Goal: Obtain resource: Download file/media

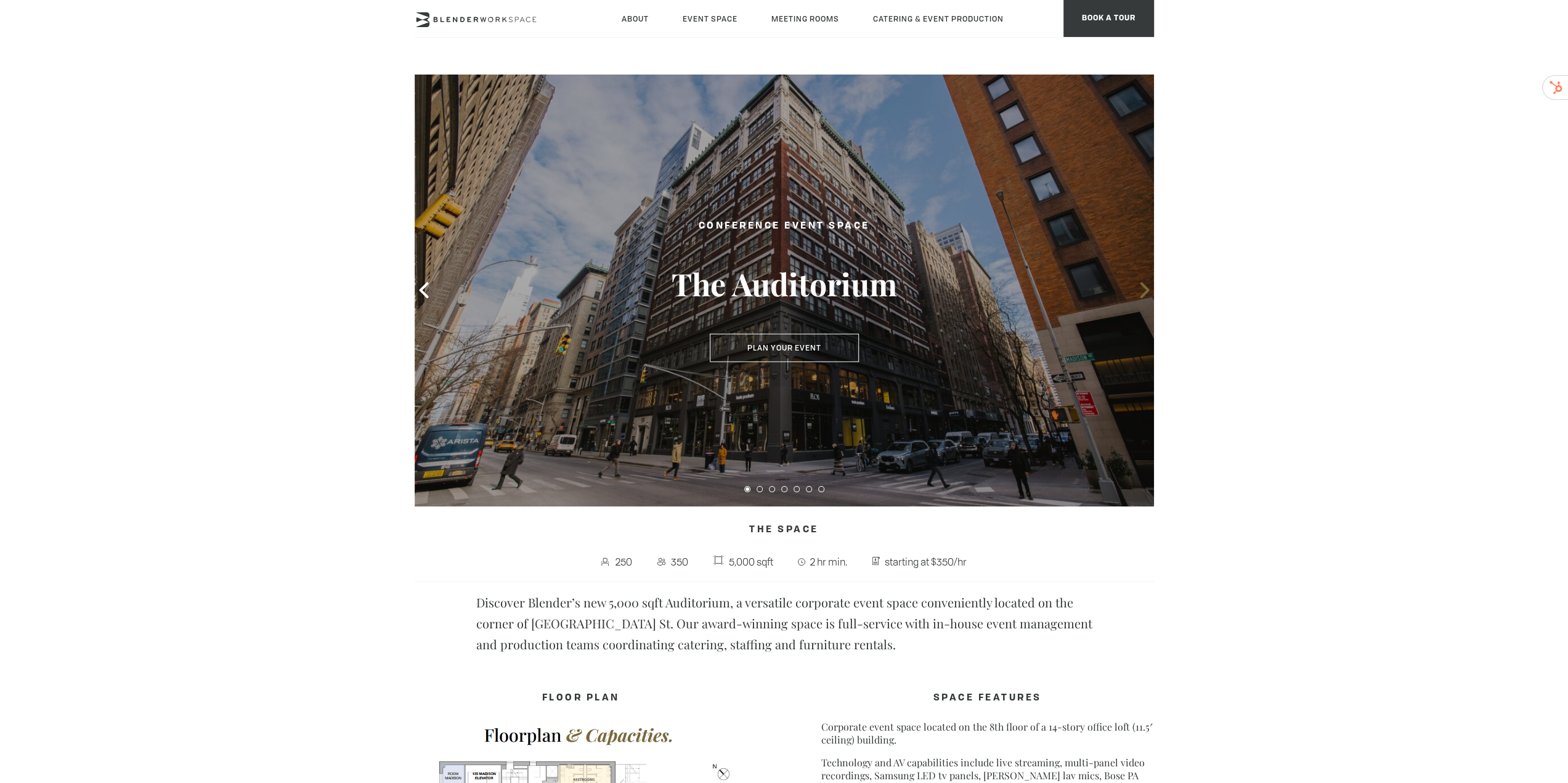
click at [1144, 289] on icon at bounding box center [1144, 290] width 16 height 16
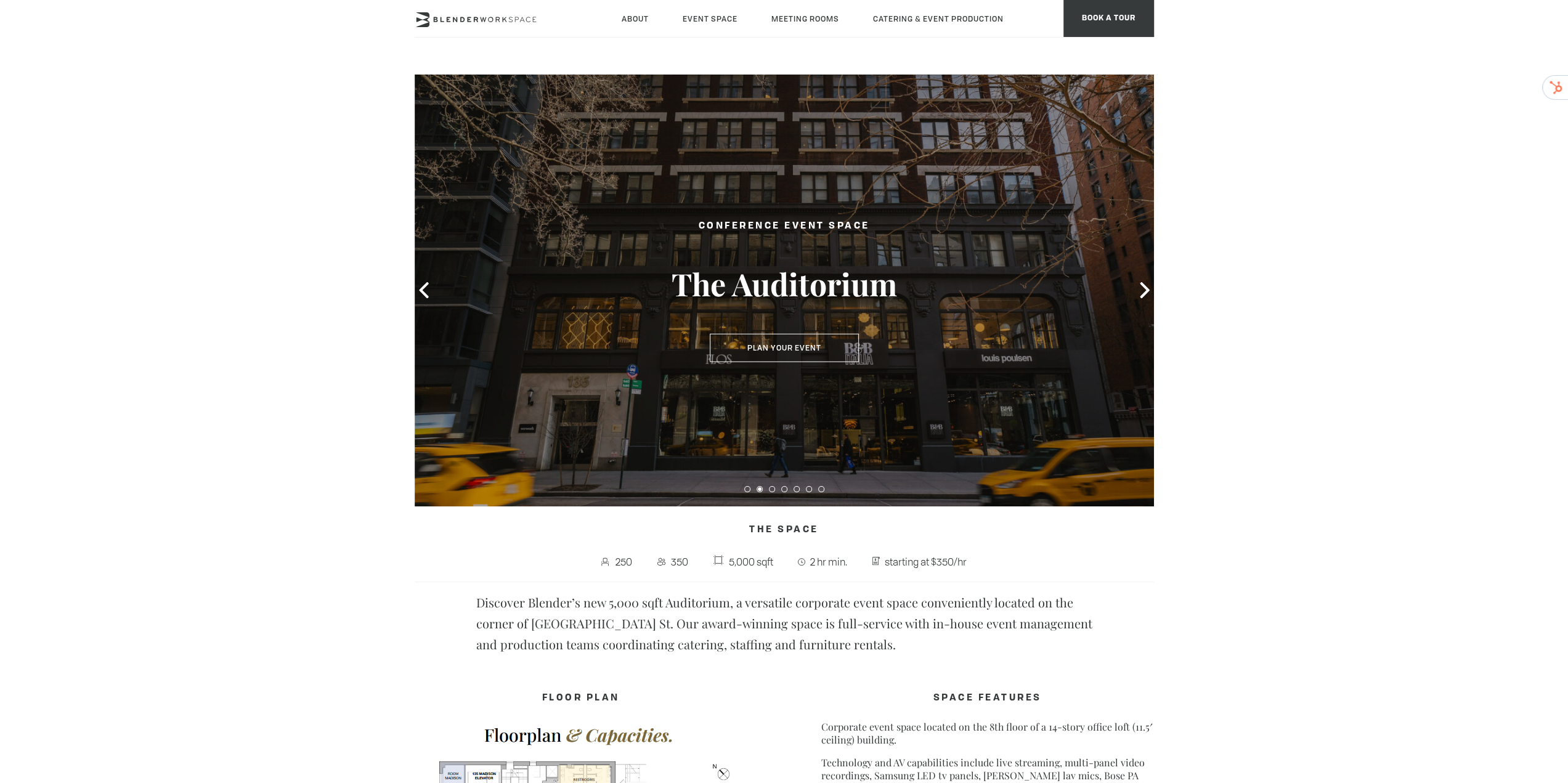
click at [797, 347] on button "Plan Your Event" at bounding box center [784, 348] width 149 height 28
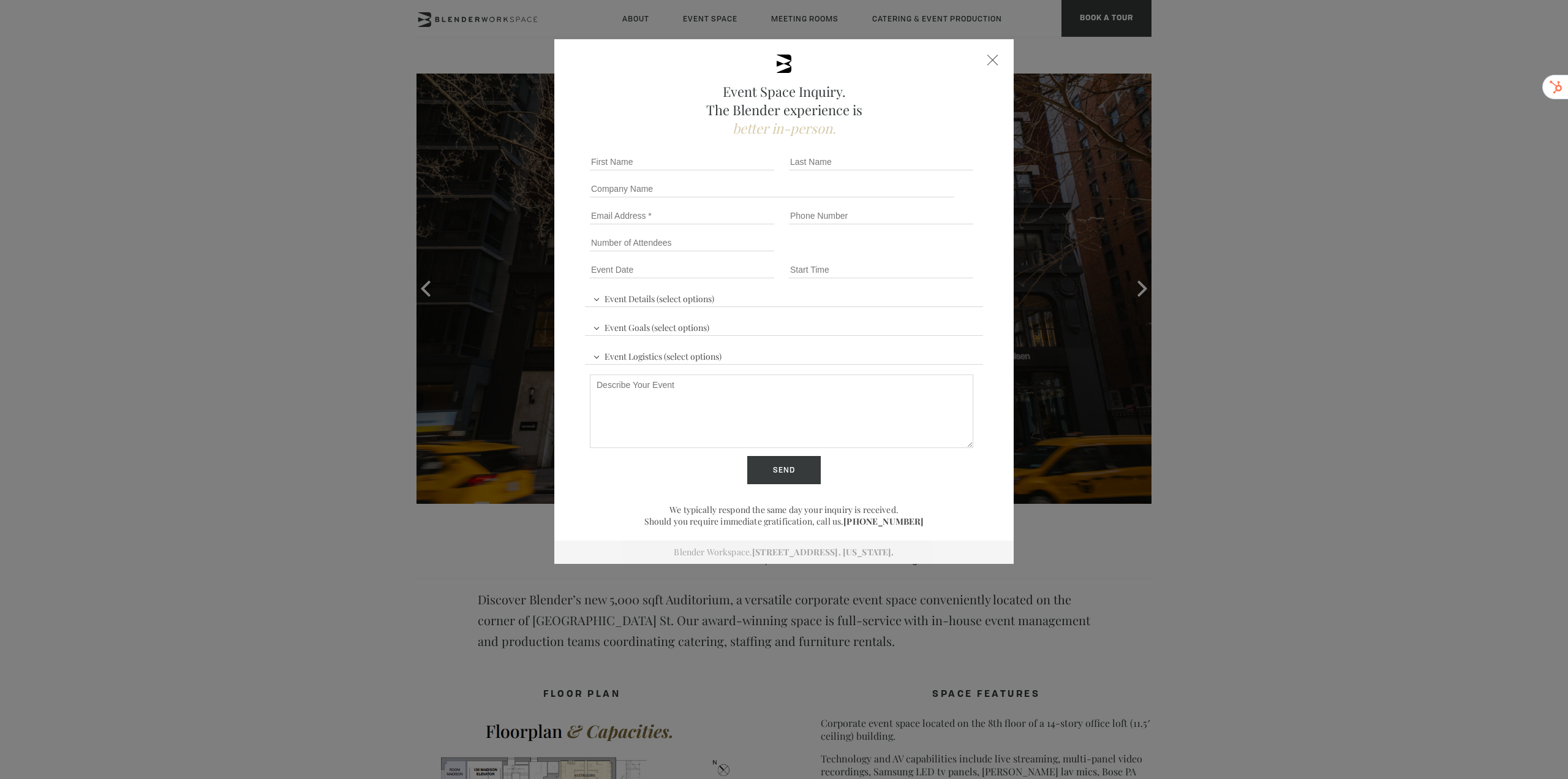
click at [1140, 188] on div "Event Space Inquiry. The Blender experience is better in-person. Event Details …" at bounding box center [784, 389] width 1568 height 779
click at [995, 56] on div "Event Space Inquiry. The Blender experience is better in-person. Event Details …" at bounding box center [784, 302] width 460 height 524
click at [991, 56] on div at bounding box center [993, 60] width 11 height 11
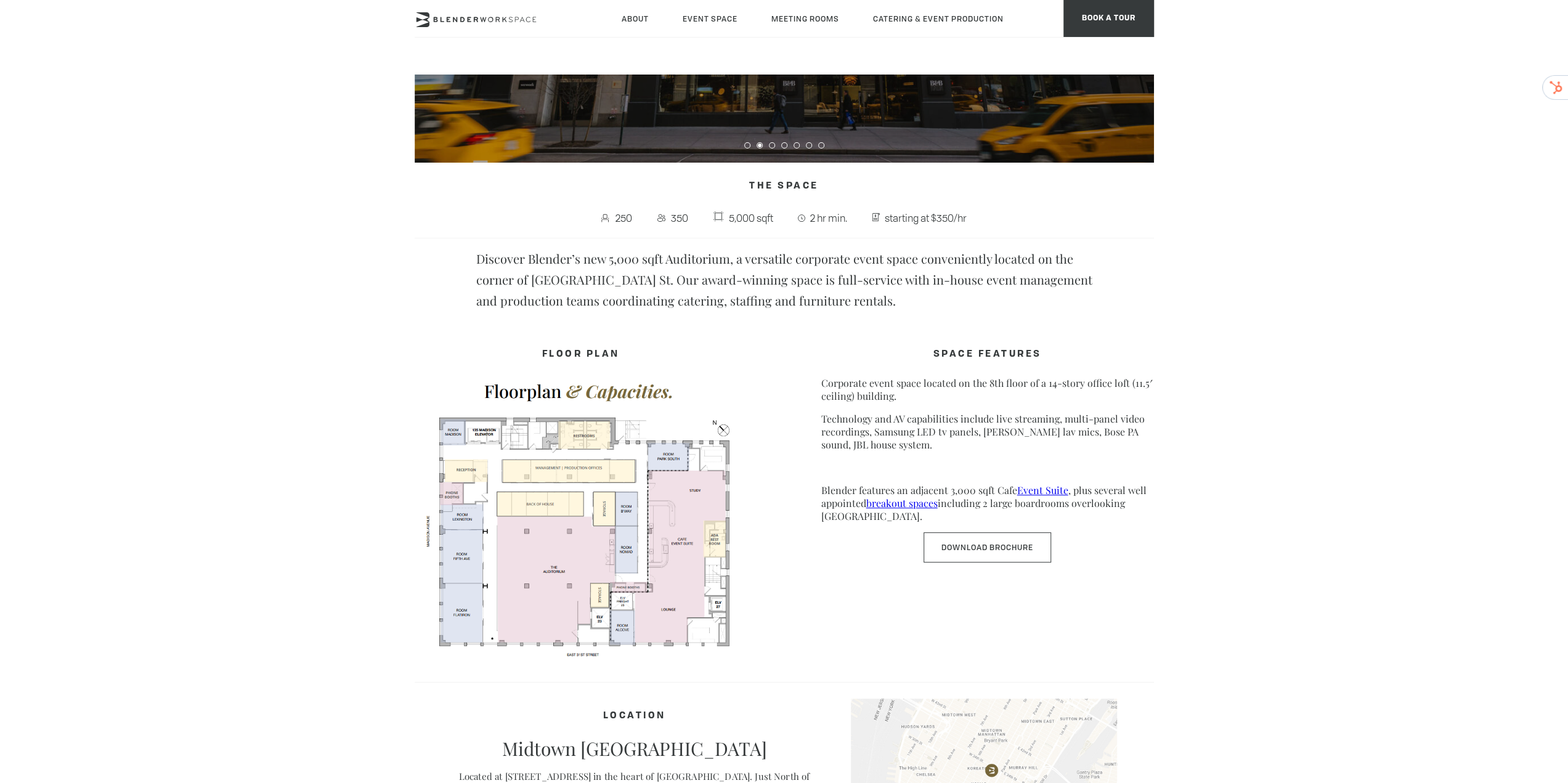
scroll to position [328, 0]
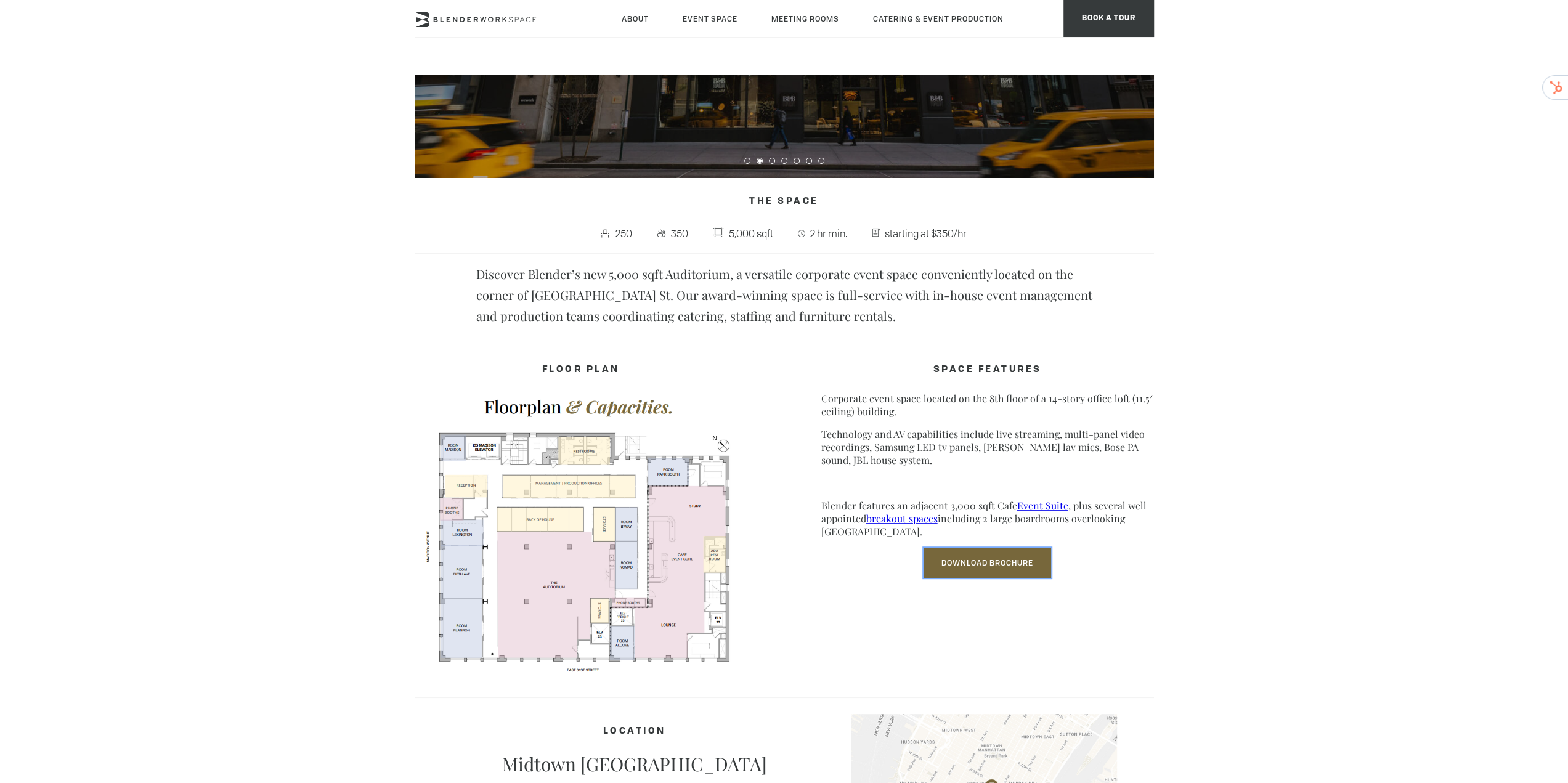
click at [1011, 571] on link "Download Brochure" at bounding box center [987, 563] width 128 height 30
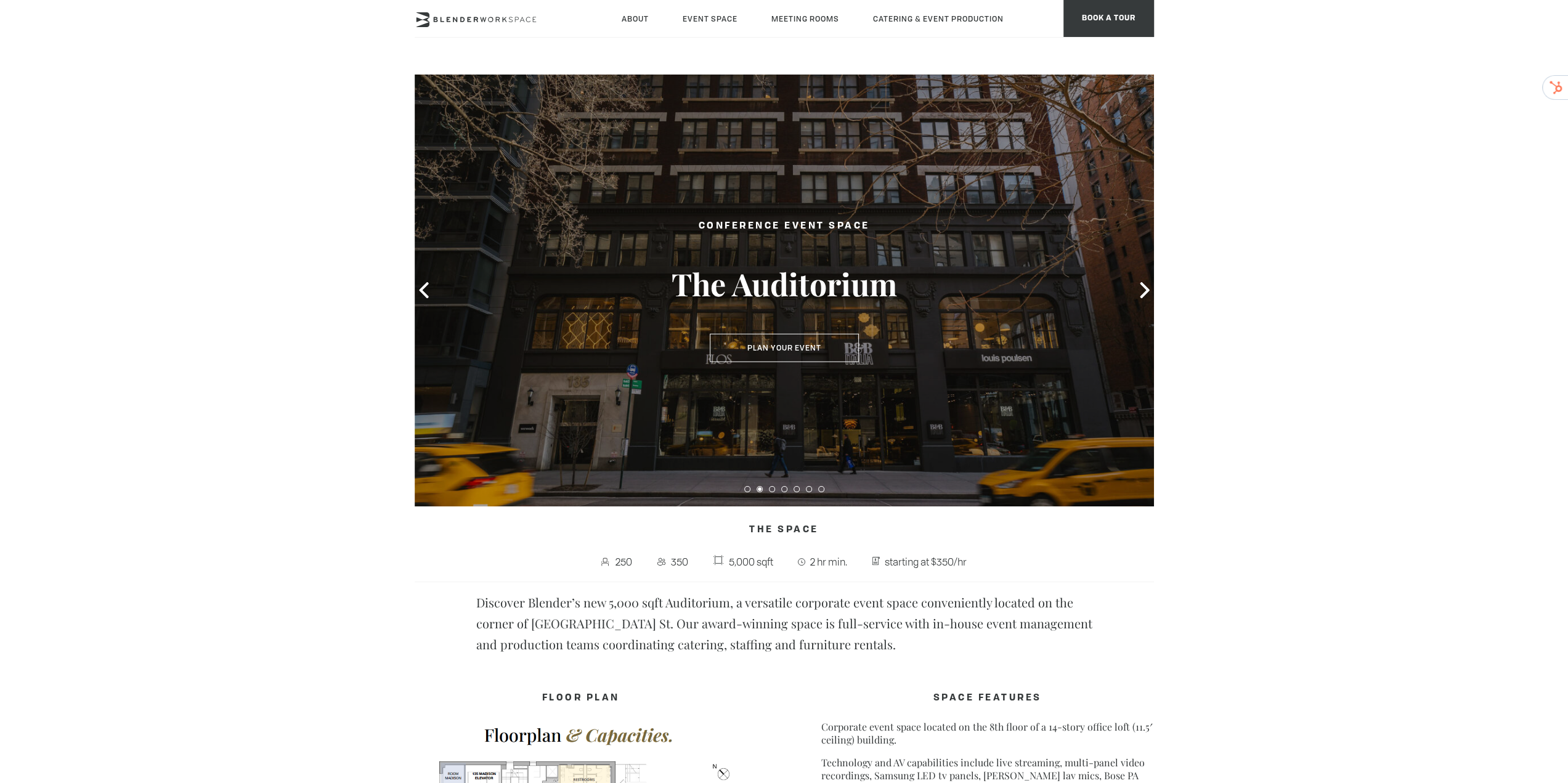
scroll to position [493, 0]
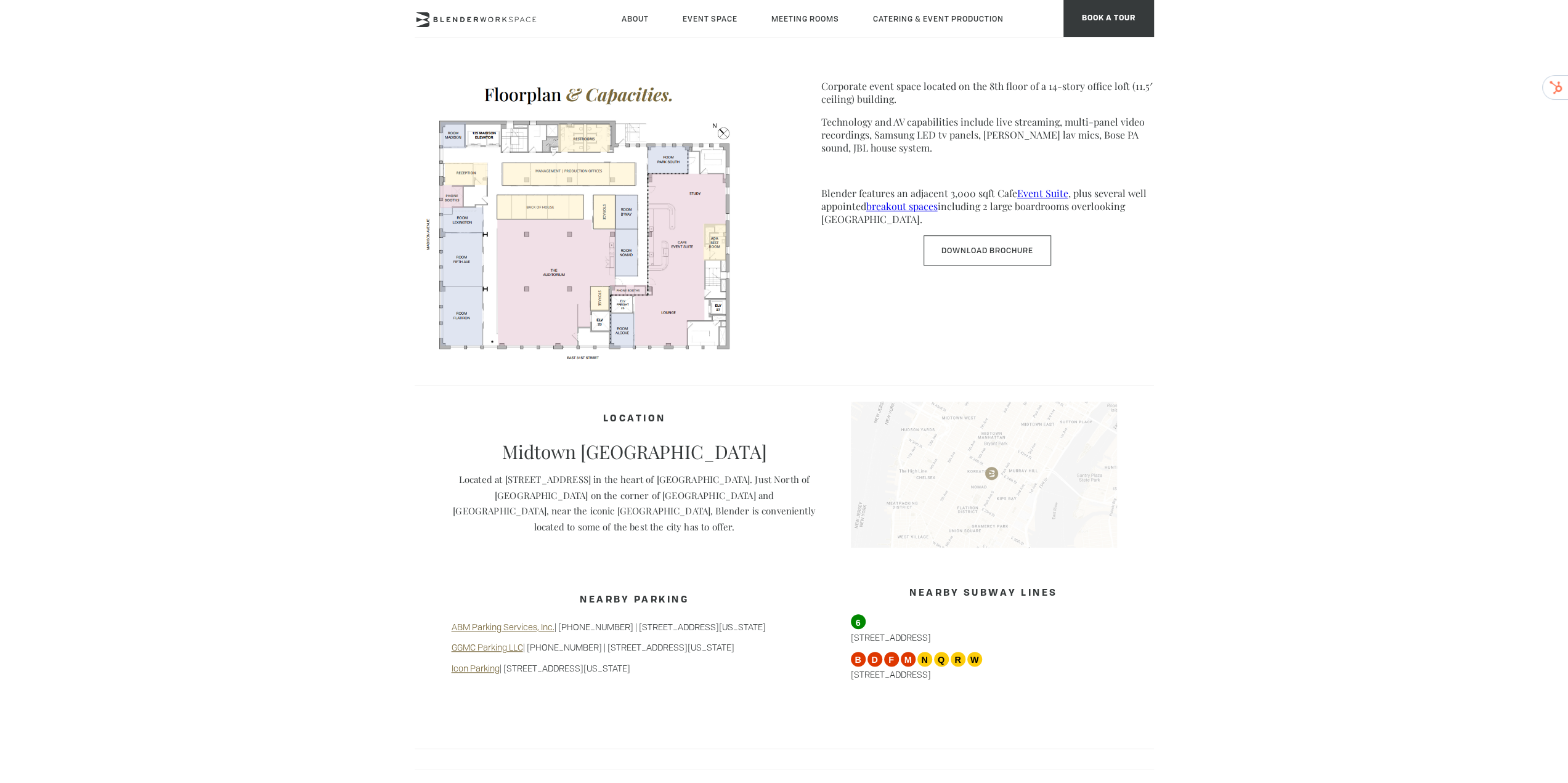
scroll to position [952, 0]
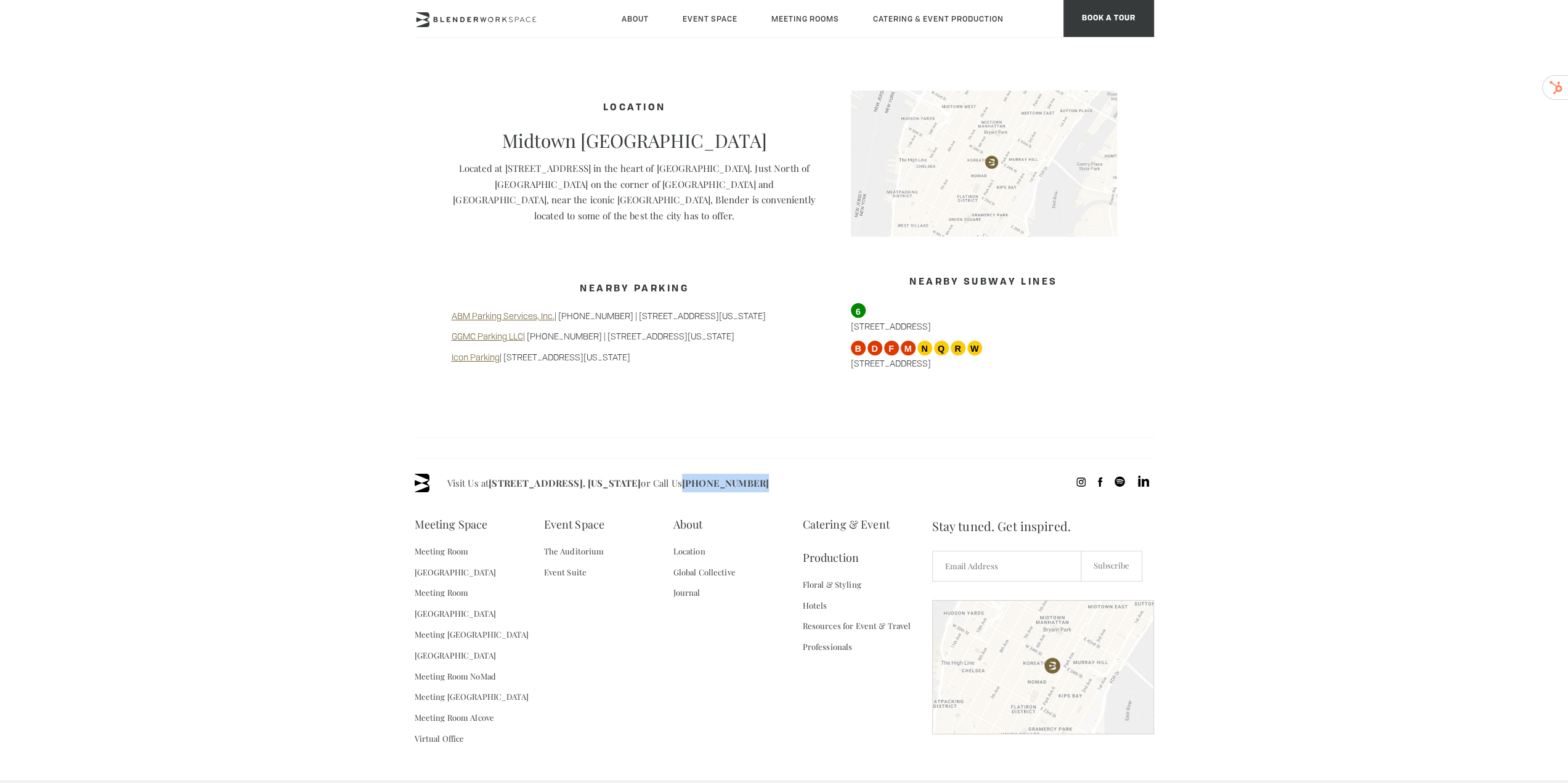
drag, startPoint x: 792, startPoint y: 467, endPoint x: 729, endPoint y: 462, distance: 63.2
click at [719, 478] on div "Visit Us at 135 Madison Ave / E 31st St - Fl 8. New York or Call Us (718) 395-4…" at bounding box center [784, 482] width 739 height 18
